Goal: Task Accomplishment & Management: Use online tool/utility

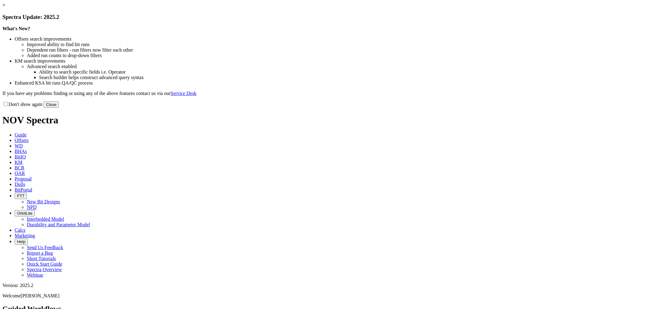
click at [59, 108] on button "Close" at bounding box center [51, 104] width 15 height 6
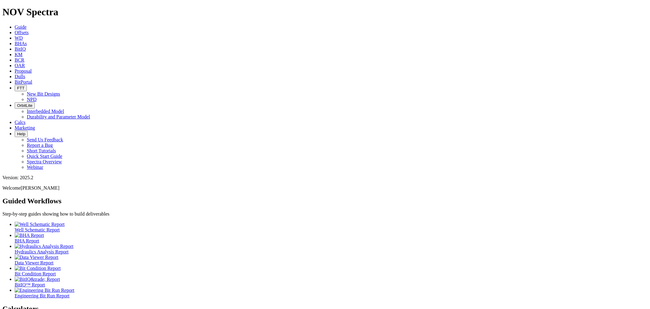
click at [24, 57] on span "BCR" at bounding box center [20, 59] width 10 height 5
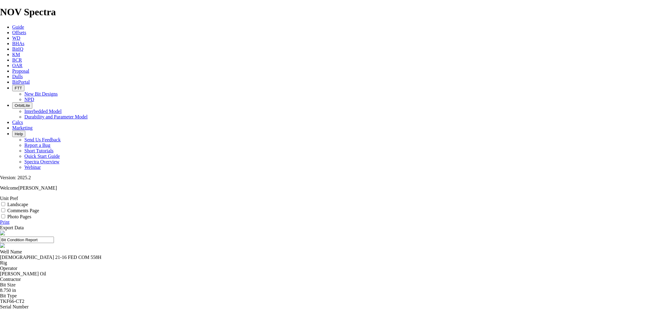
click at [5, 214] on input "Photo Pages" at bounding box center [3, 216] width 4 height 4
checkbox input "false"
click at [7, 208] on span at bounding box center [3, 210] width 7 height 5
click at [5, 208] on input "Comments Page" at bounding box center [3, 210] width 4 height 4
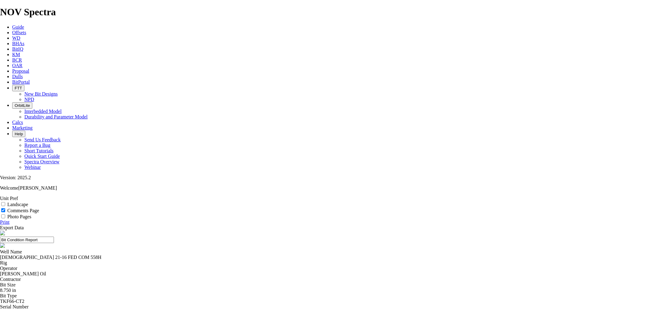
click at [5, 208] on input "Comments Page" at bounding box center [3, 210] width 4 height 4
checkbox input "false"
click at [9, 219] on link "Print" at bounding box center [4, 221] width 9 height 5
